Goal: Transaction & Acquisition: Purchase product/service

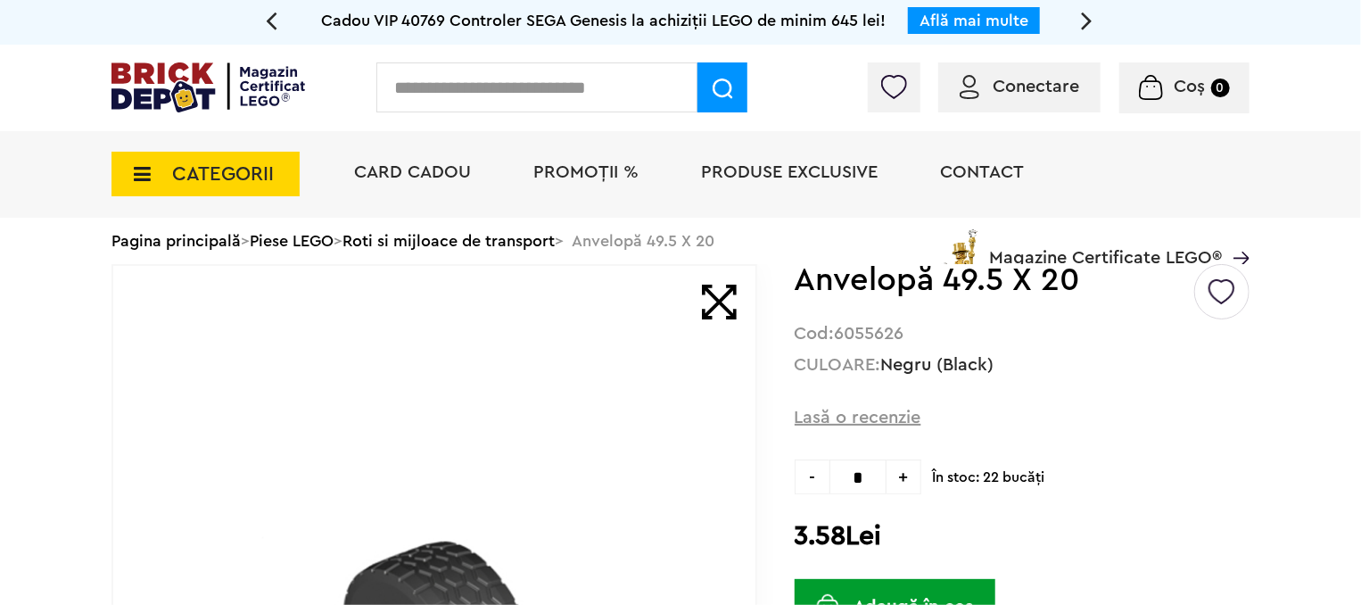
scroll to position [7, 0]
click at [515, 92] on input "text" at bounding box center [536, 87] width 321 height 50
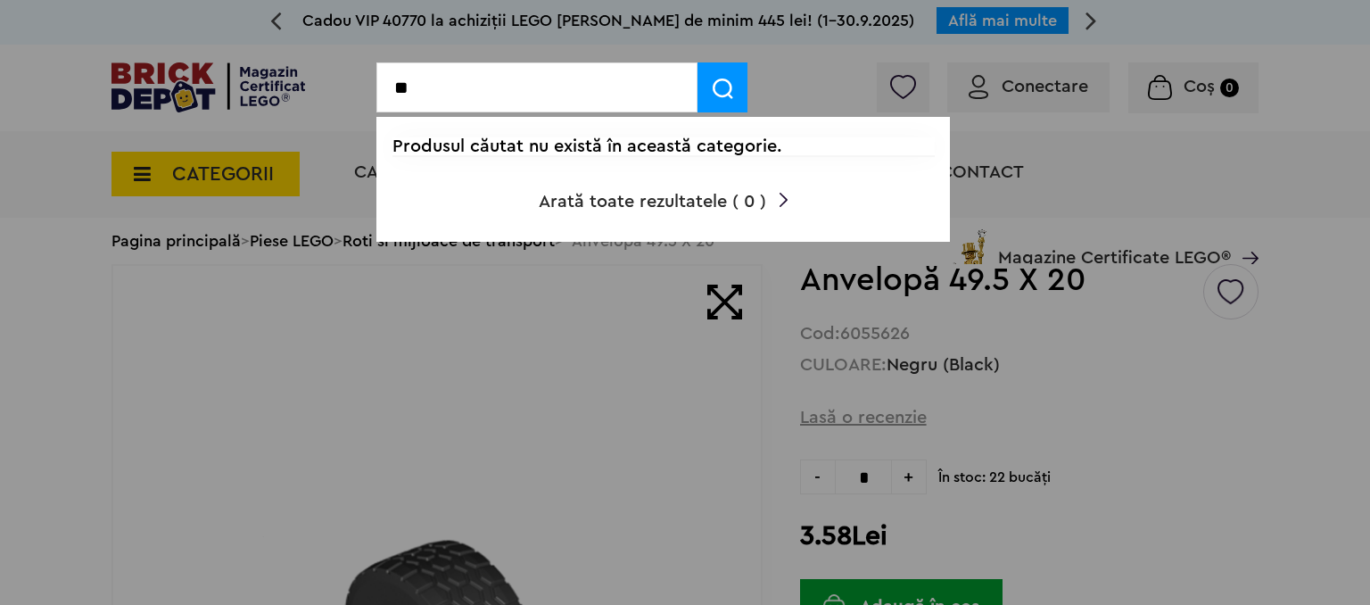
type input "*"
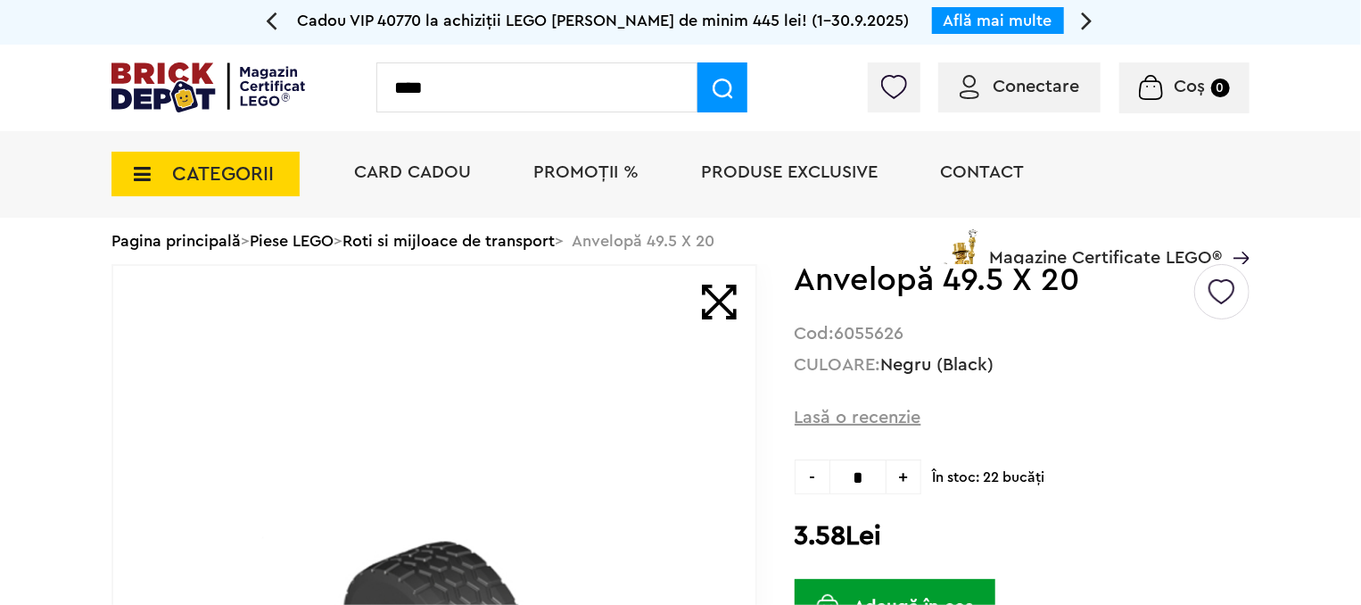
type input "****"
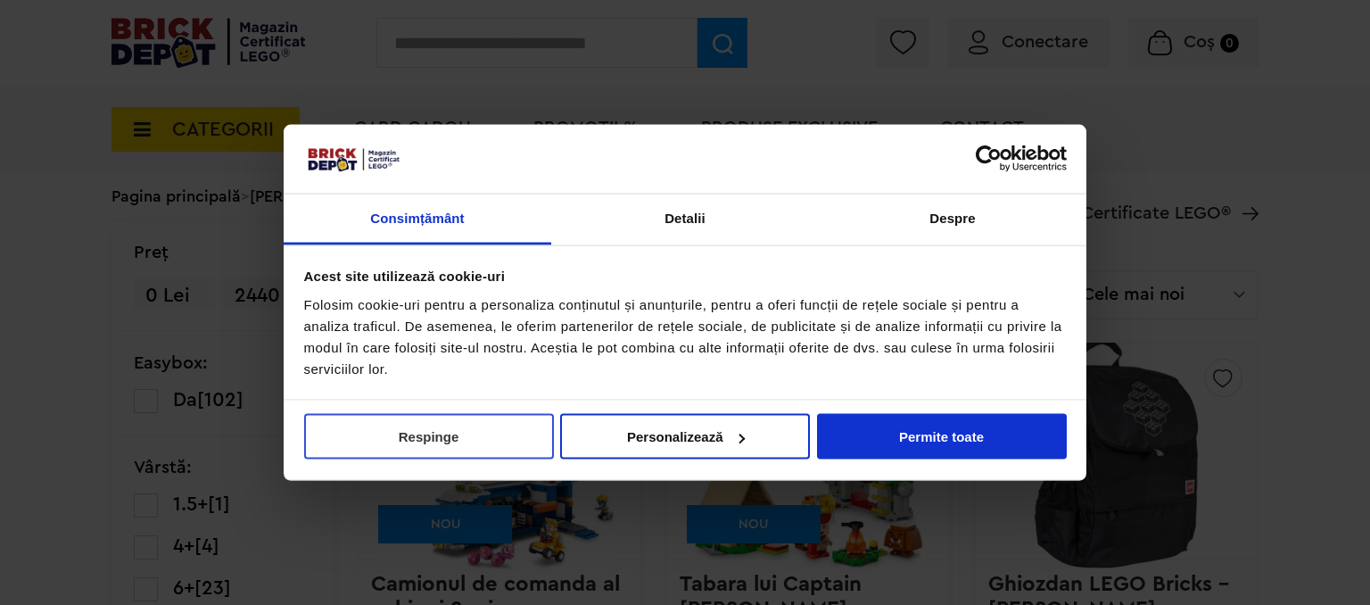
drag, startPoint x: 477, startPoint y: 455, endPoint x: 490, endPoint y: 444, distance: 16.4
click at [477, 455] on button "Respinge" at bounding box center [429, 436] width 250 height 45
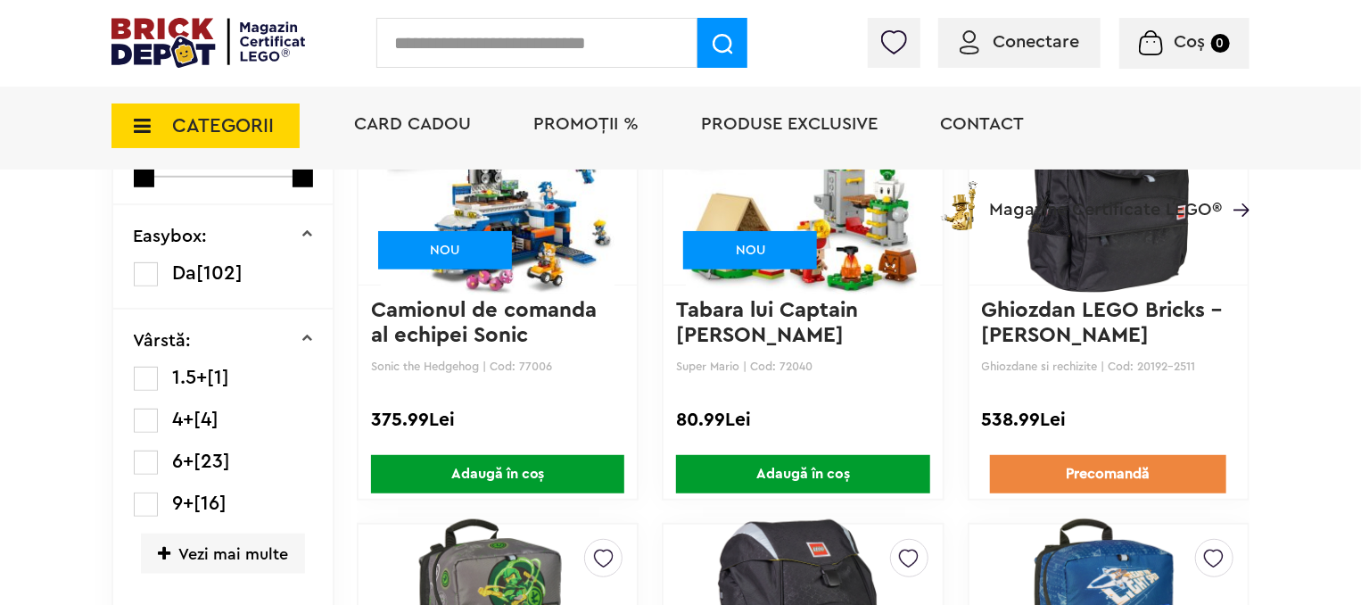
scroll to position [89, 0]
